Goal: Task Accomplishment & Management: Manage account settings

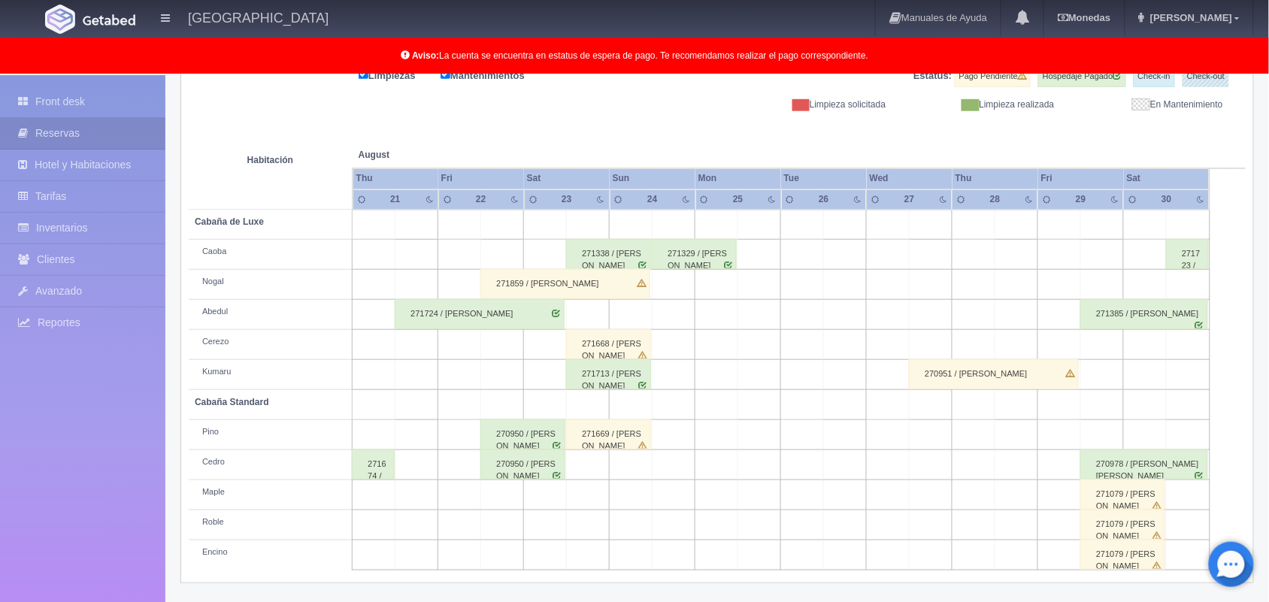
scroll to position [209, 0]
click at [633, 354] on div "271668 / [PERSON_NAME]" at bounding box center [608, 344] width 85 height 30
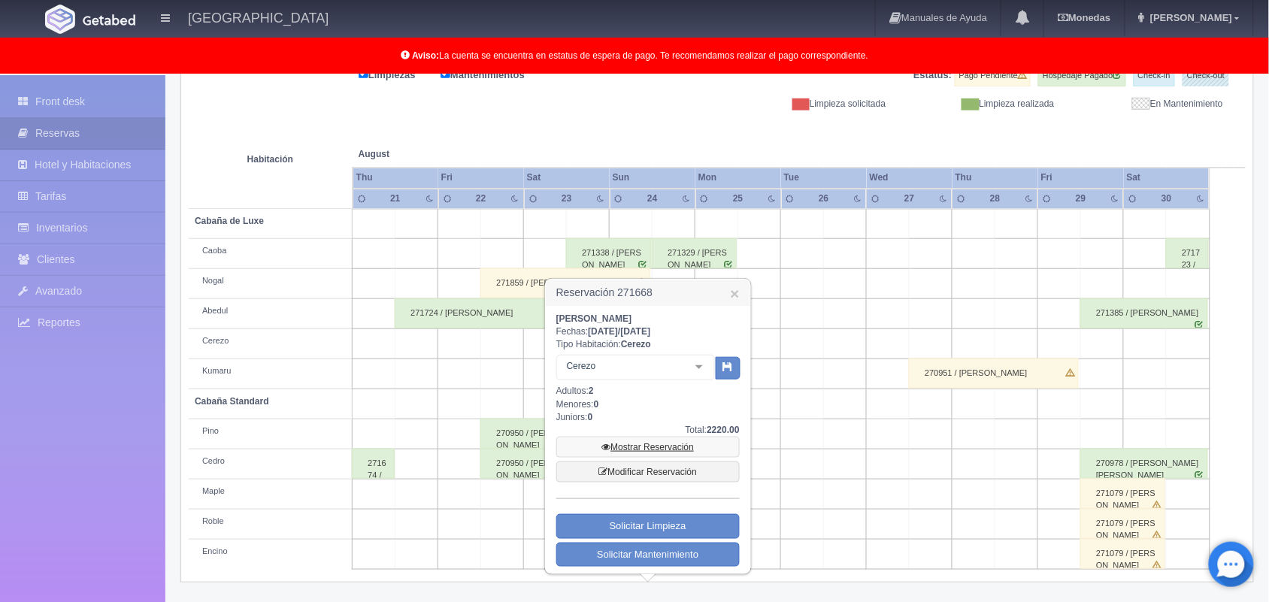
click at [664, 446] on link "Mostrar Reservación" at bounding box center [647, 447] width 183 height 21
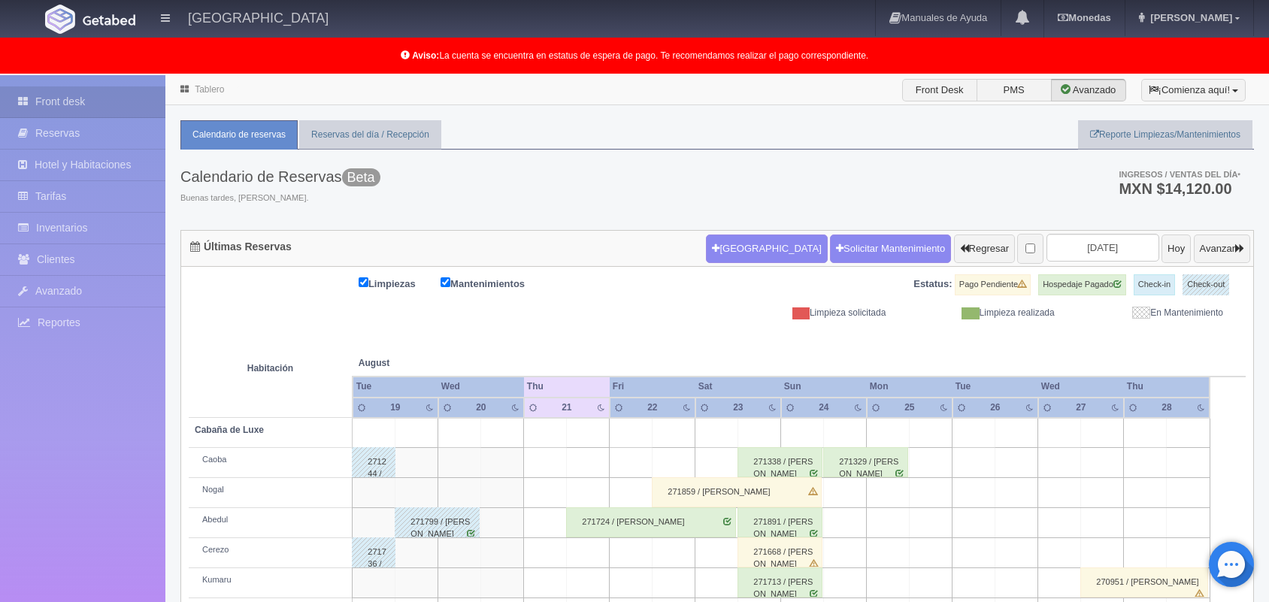
scroll to position [209, 0]
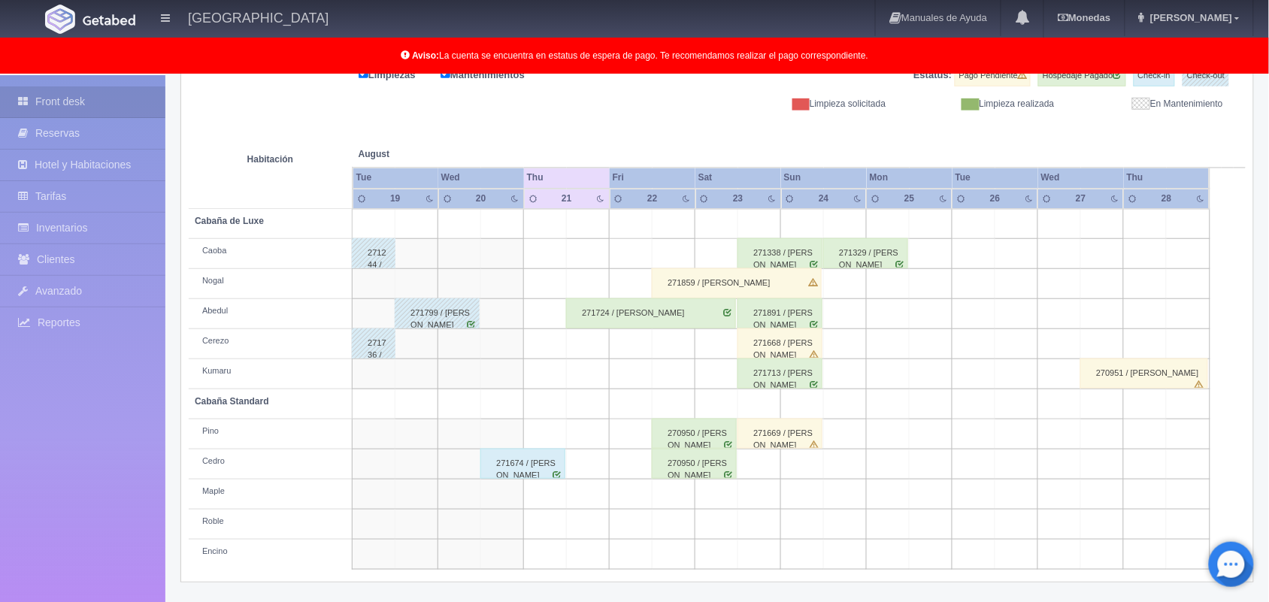
click at [804, 294] on div "271859 / [PERSON_NAME]" at bounding box center [737, 283] width 170 height 30
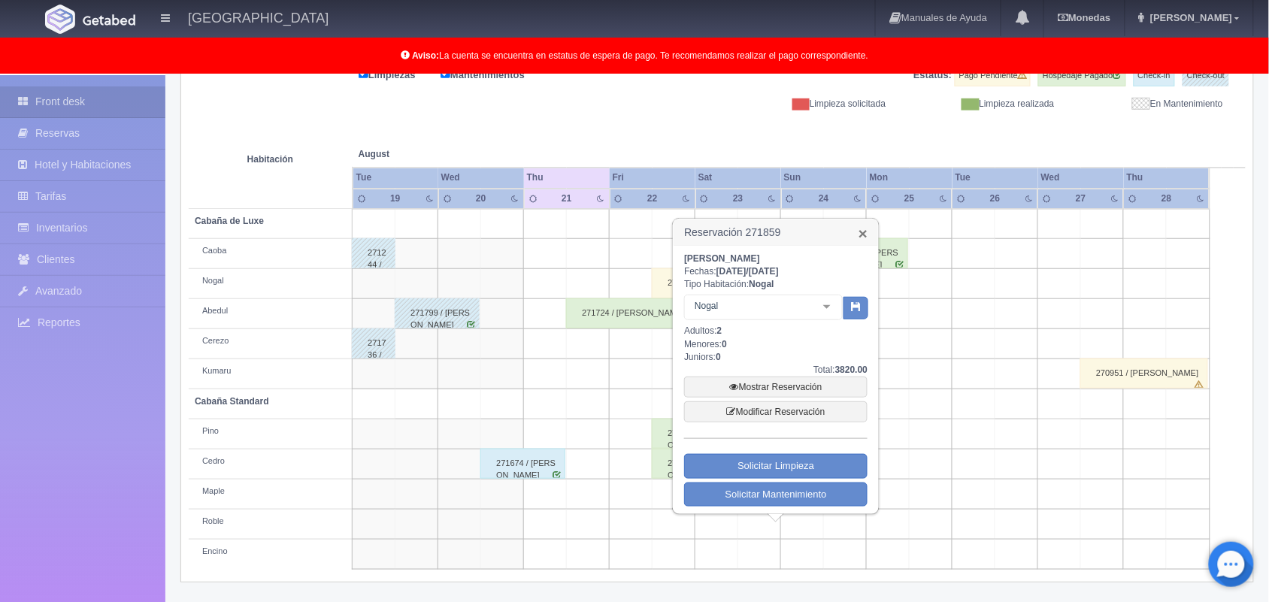
click at [862, 230] on link "×" at bounding box center [863, 234] width 9 height 16
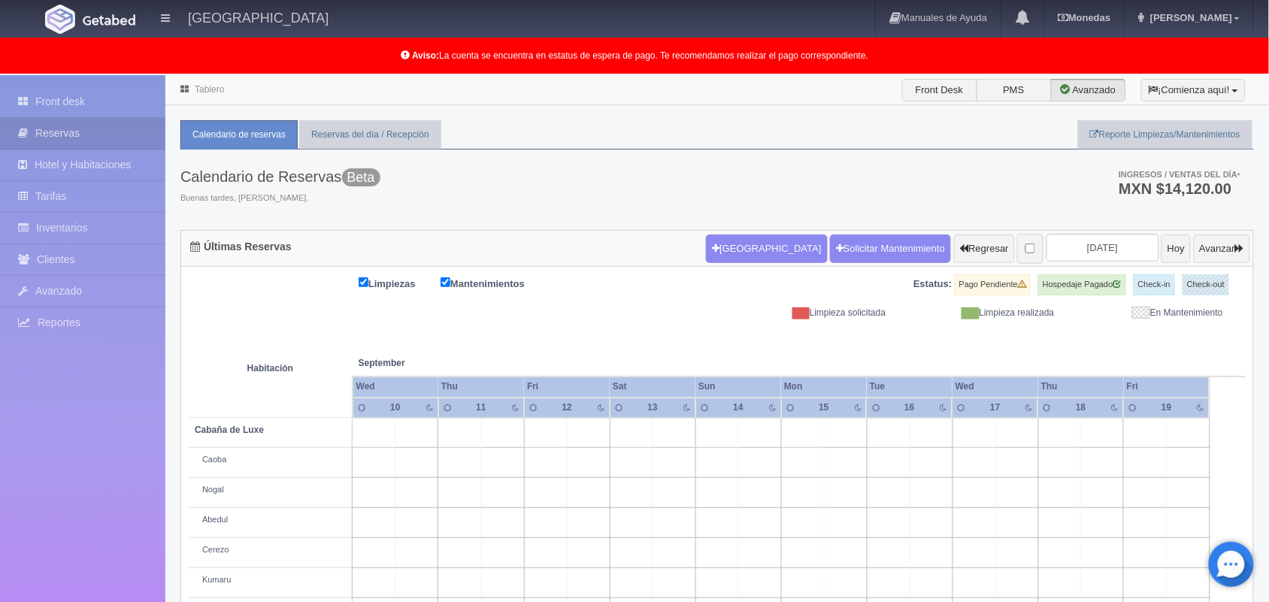
click at [1141, 265] on form "Nueva Reserva Solicitar Mantenimiento Regresar 2025-09-12 Hoy Avanzar" at bounding box center [978, 249] width 544 height 32
click at [1162, 252] on button "Hoy" at bounding box center [1176, 249] width 29 height 29
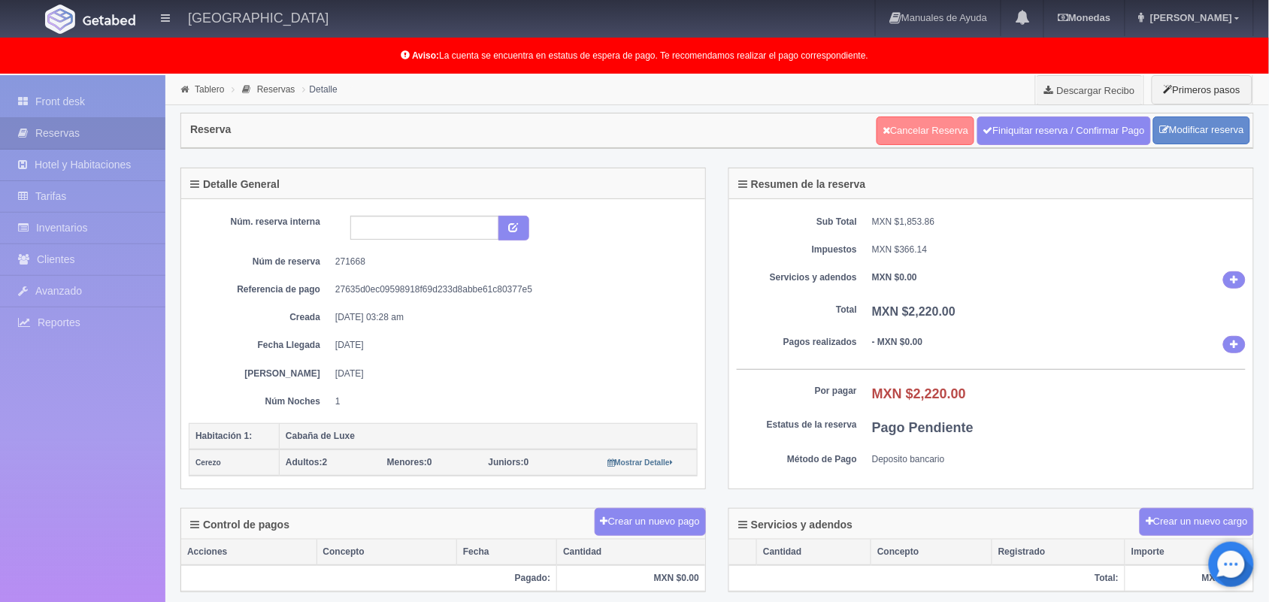
click at [941, 132] on link "Cancelar Reserva" at bounding box center [926, 131] width 98 height 29
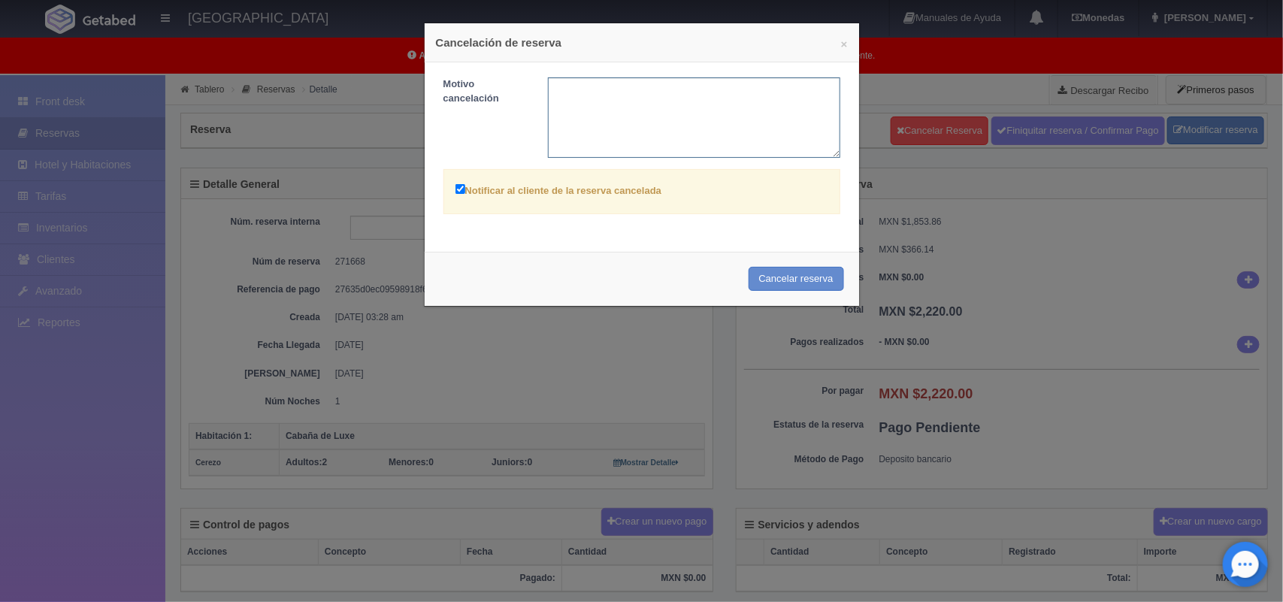
click at [666, 110] on textarea at bounding box center [694, 117] width 292 height 80
click at [674, 410] on div "× Cancelación de reserva Motivo cancelación Notificar al cliente de la reserva …" at bounding box center [641, 301] width 1283 height 602
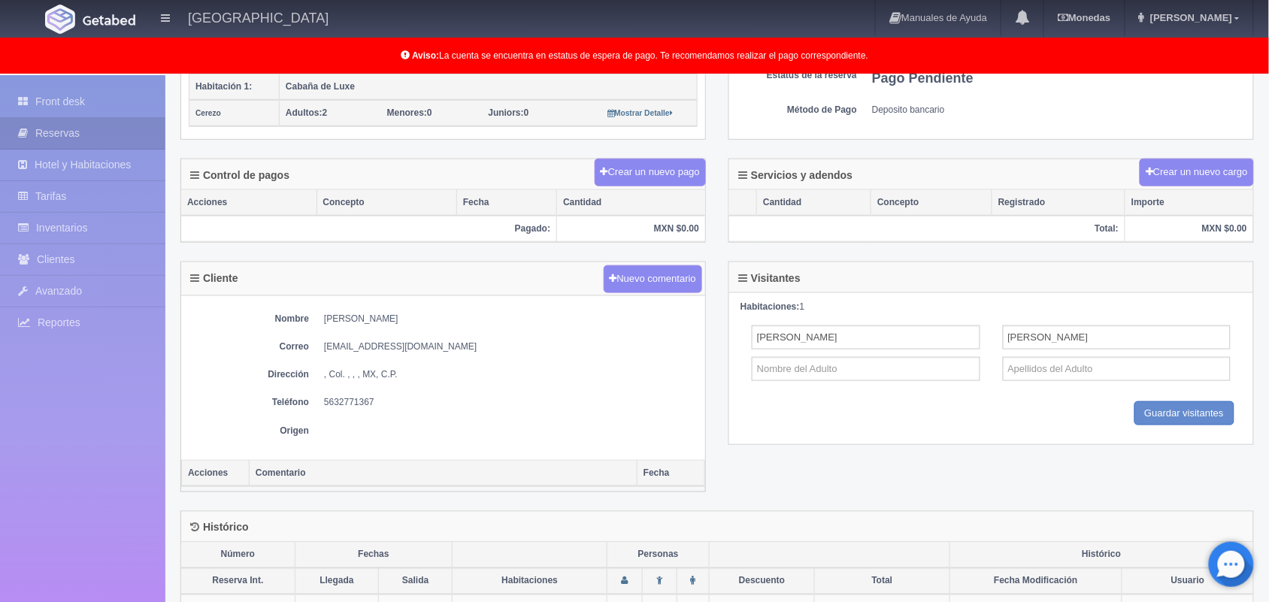
scroll to position [392, 0]
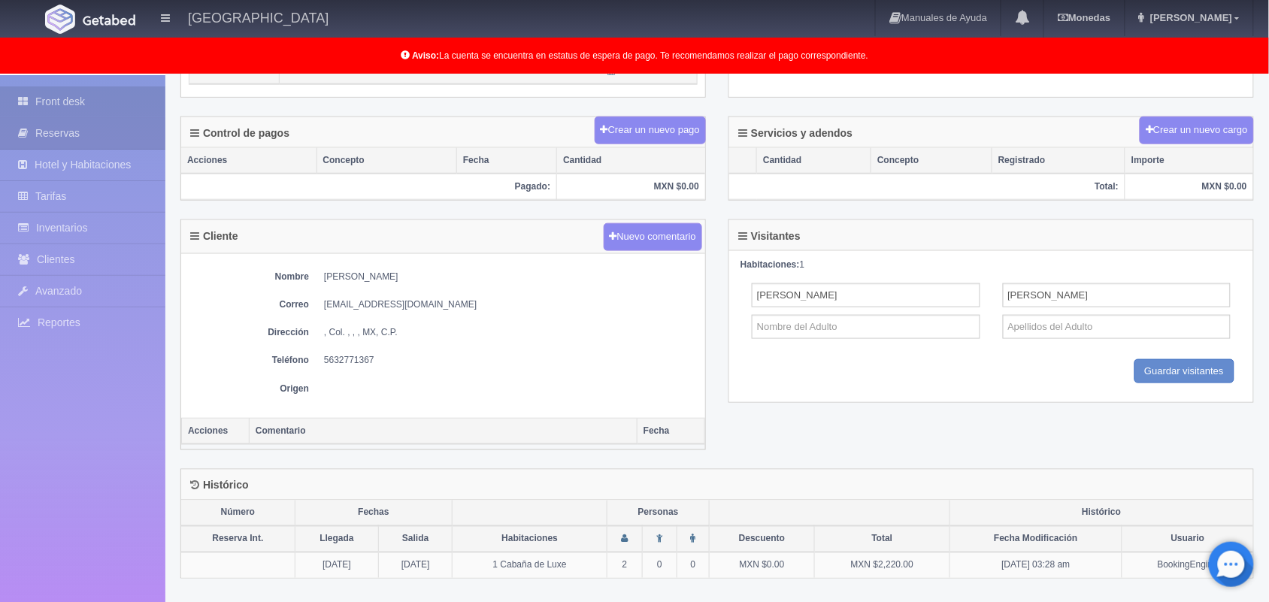
click at [89, 105] on link "Front desk" at bounding box center [82, 101] width 165 height 31
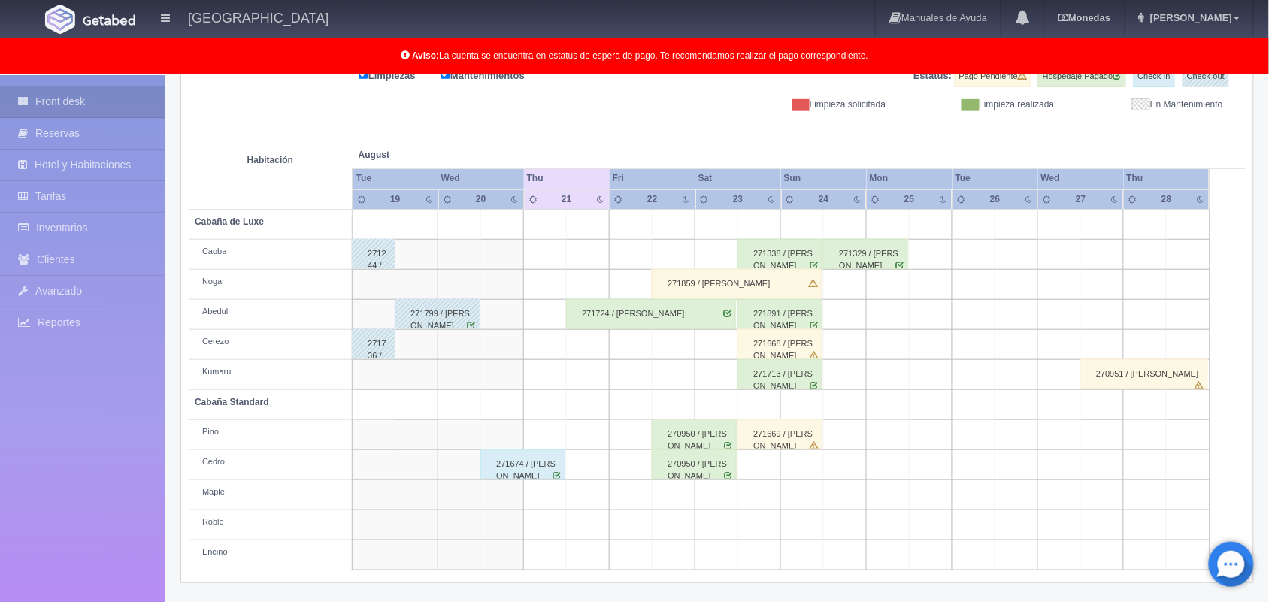
scroll to position [208, 0]
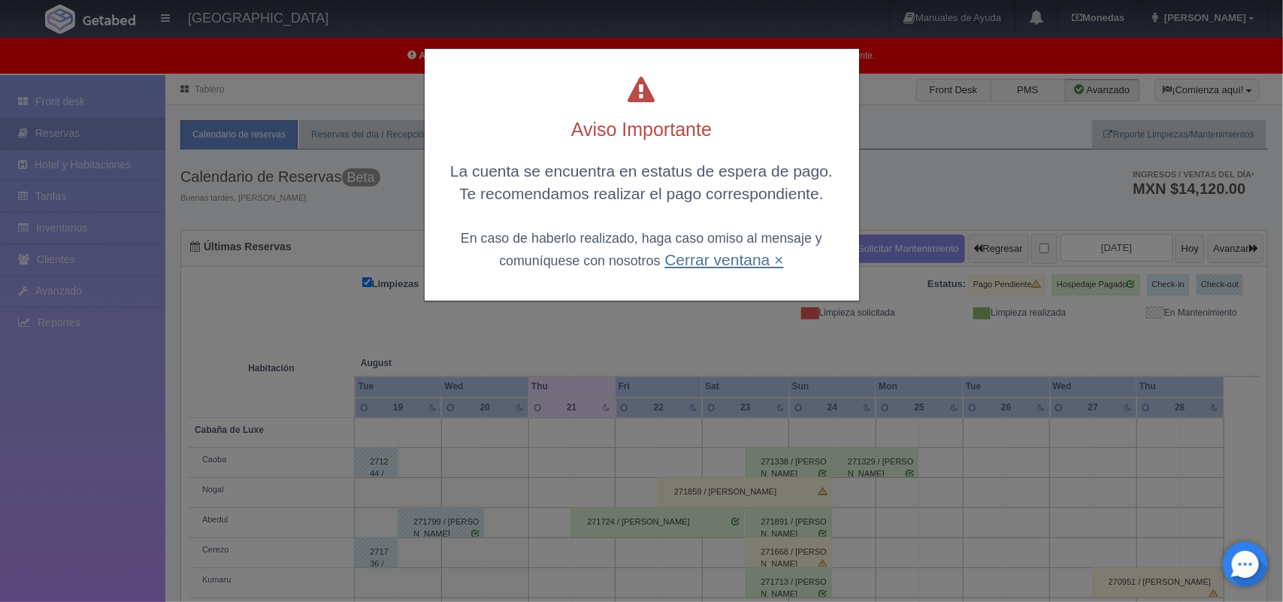
click at [765, 256] on link "Cerrar ventana ×" at bounding box center [724, 259] width 119 height 17
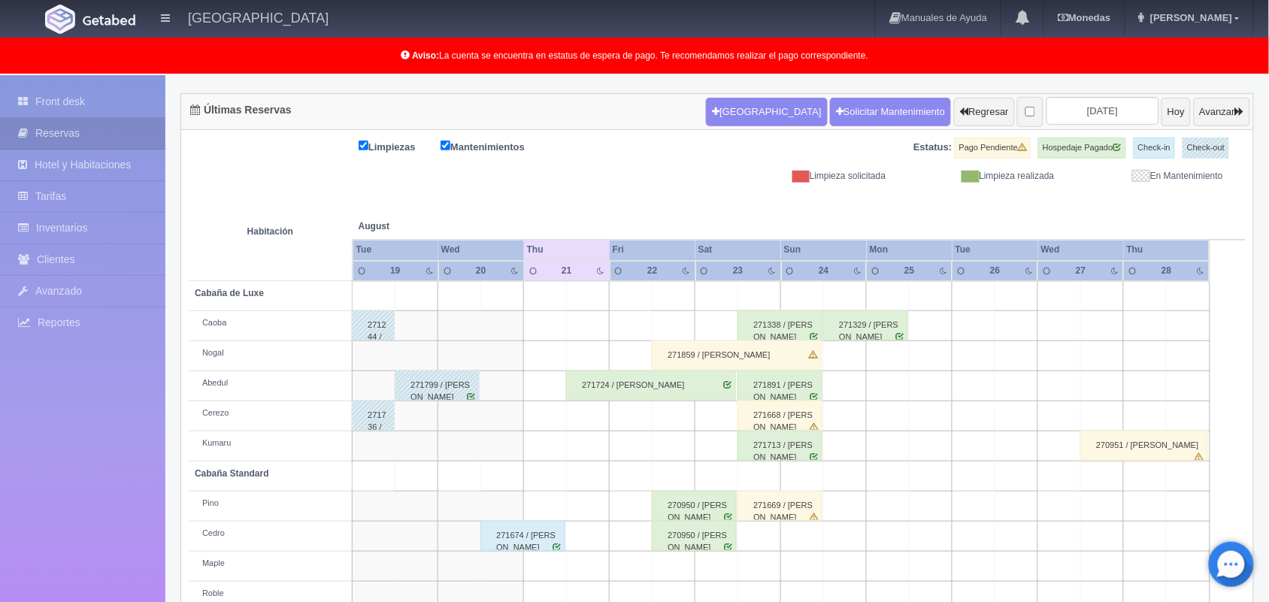
scroll to position [209, 0]
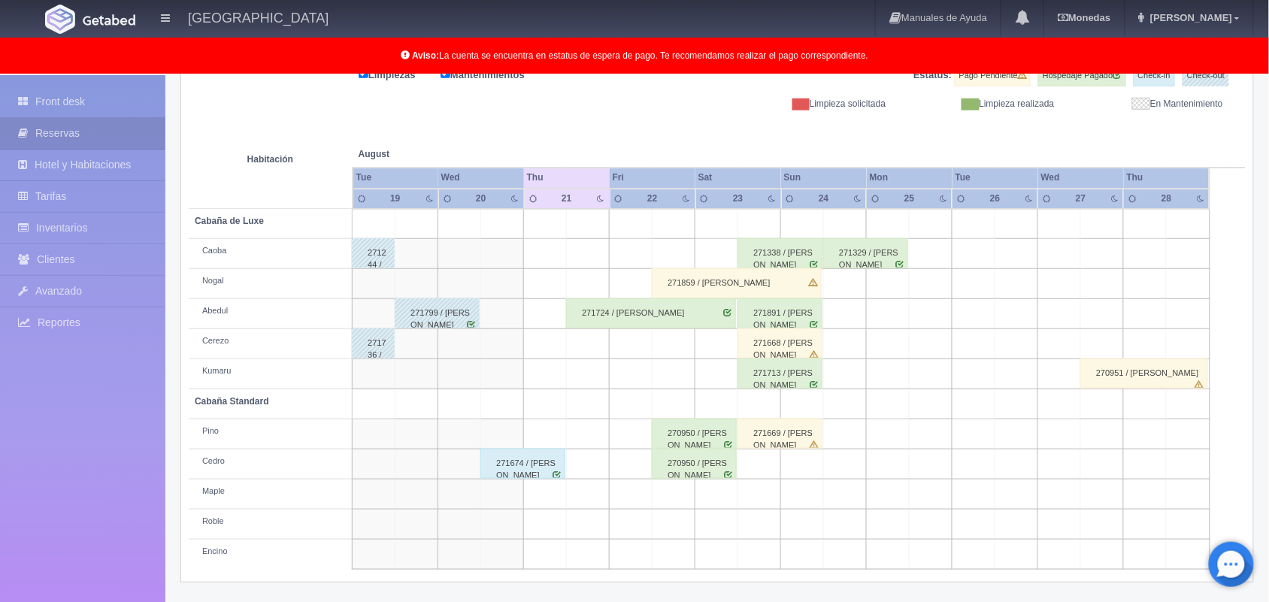
click at [807, 338] on div "271668 / [PERSON_NAME]" at bounding box center [780, 344] width 85 height 30
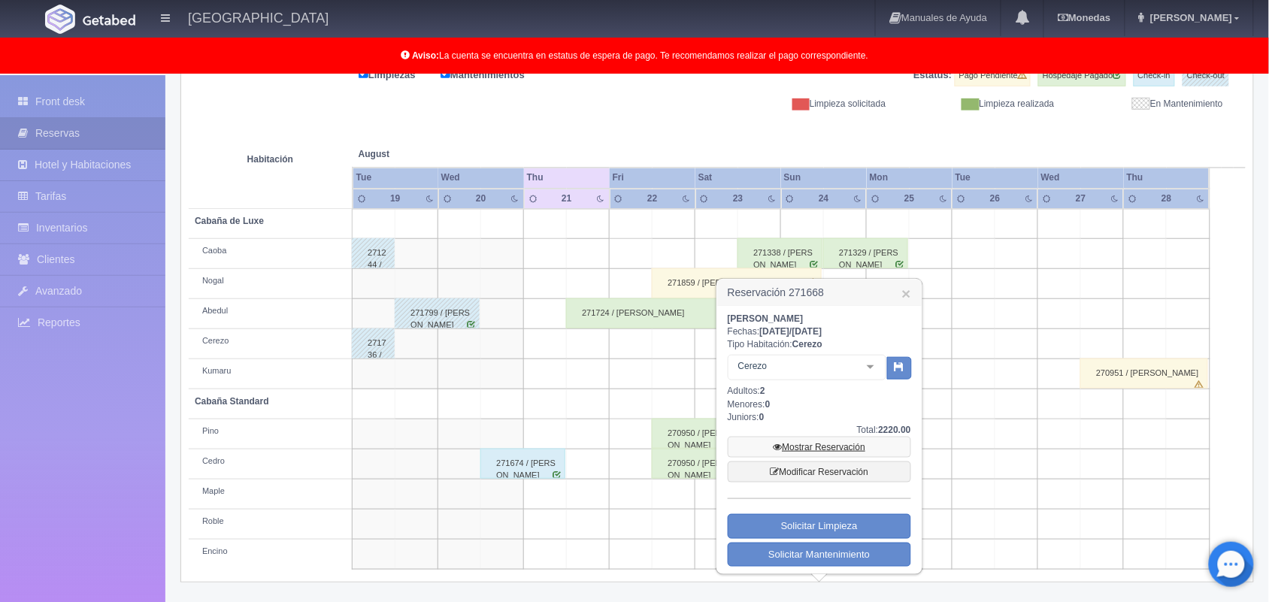
click at [833, 448] on link "Mostrar Reservación" at bounding box center [819, 447] width 183 height 21
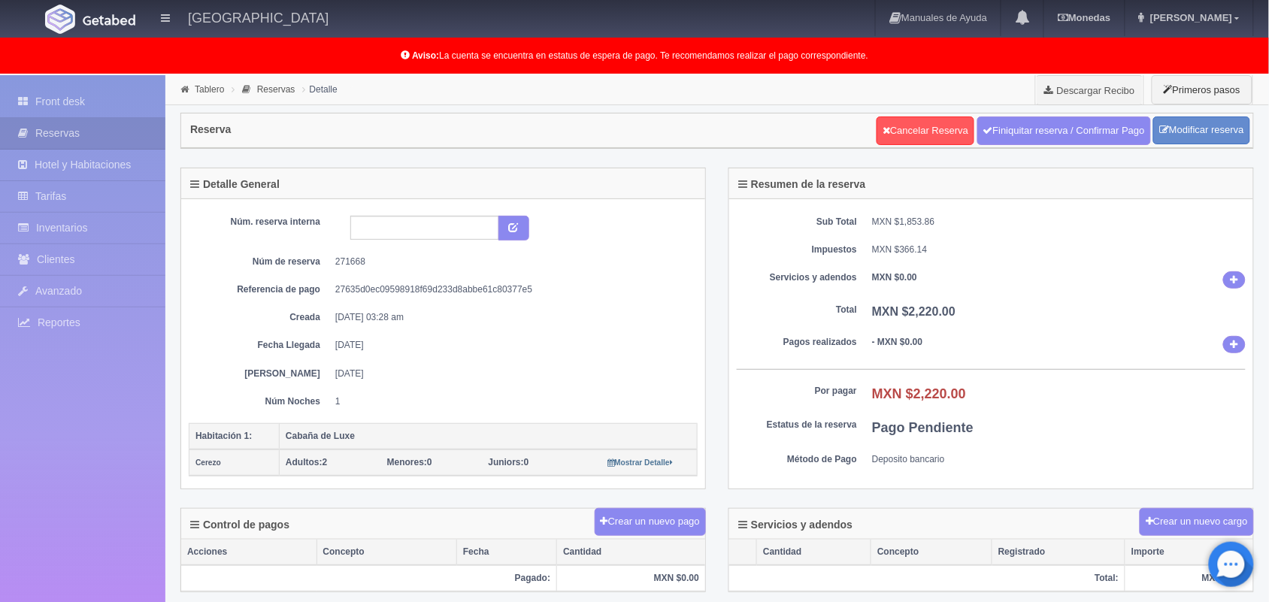
scroll to position [392, 0]
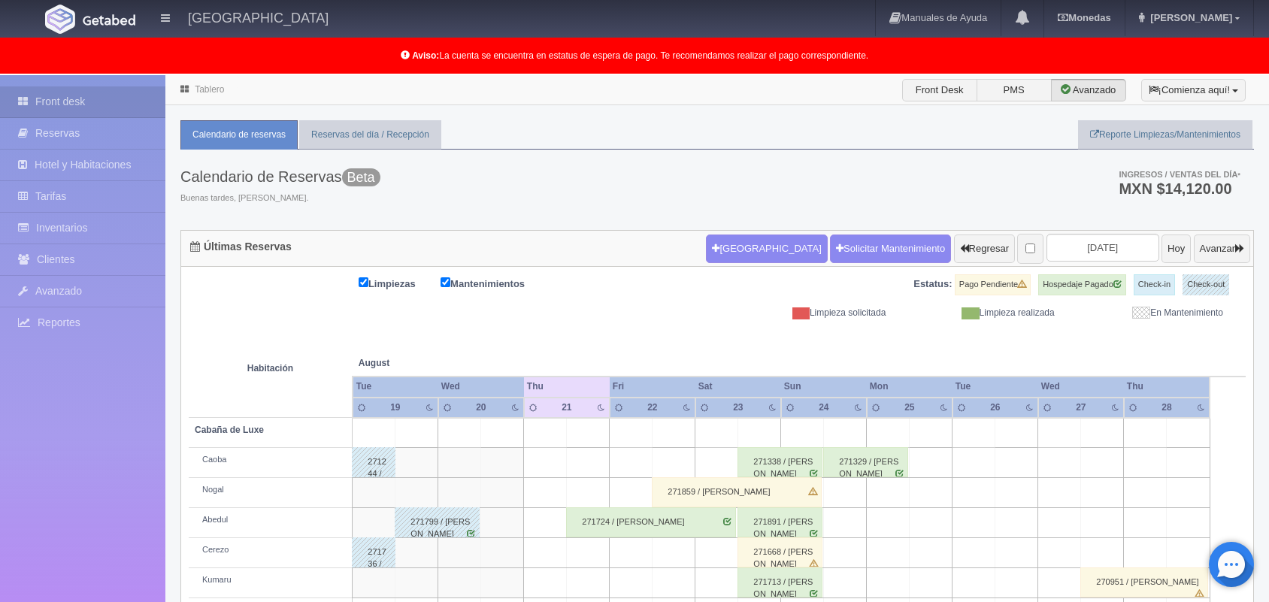
scroll to position [209, 0]
